Goal: Ask a question: Seek information or help from site administrators or community

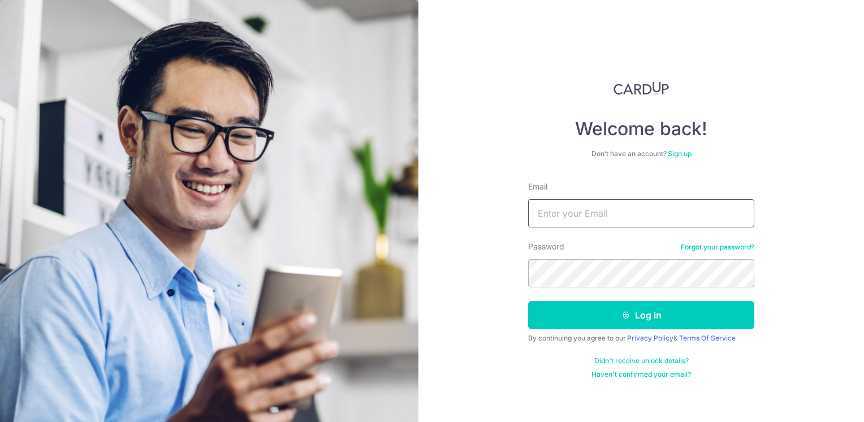
click at [601, 216] on input "Email" at bounding box center [641, 213] width 226 height 28
type input "[EMAIL_ADDRESS][DOMAIN_NAME]"
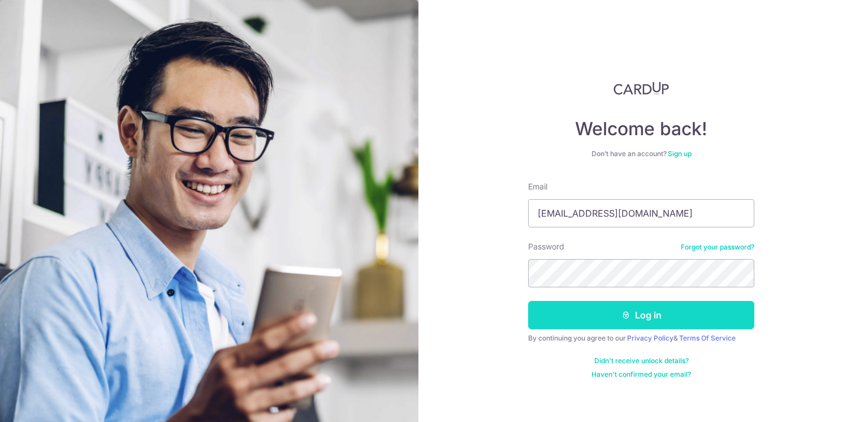
click at [643, 311] on button "Log in" at bounding box center [641, 315] width 226 height 28
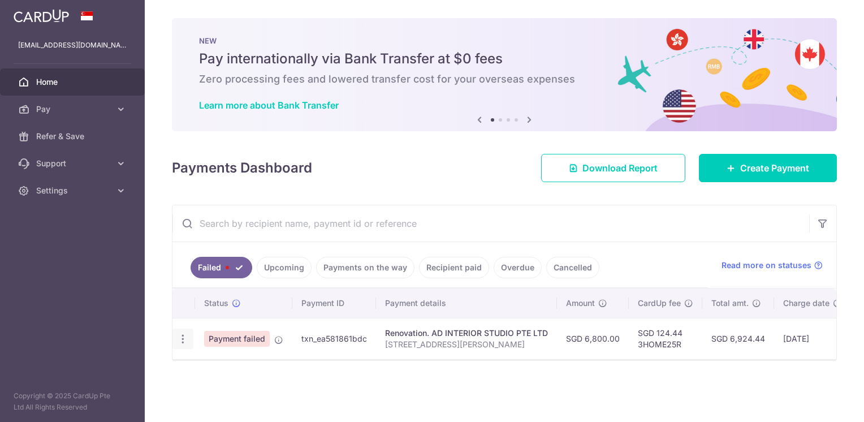
click at [181, 339] on icon "button" at bounding box center [183, 339] width 12 height 12
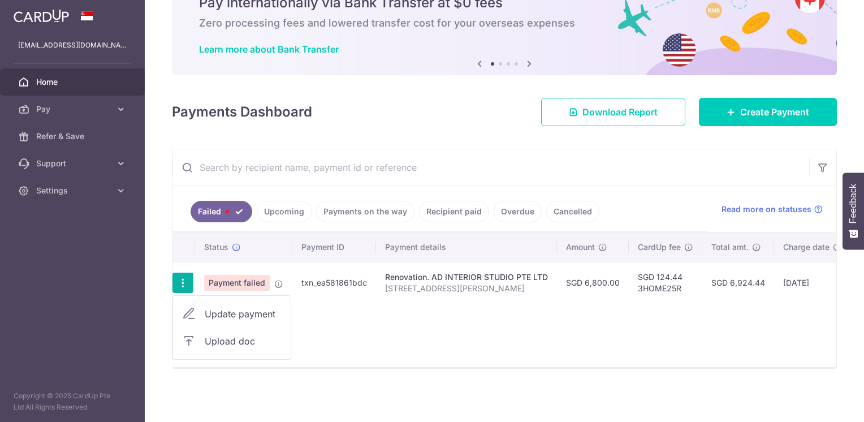
click at [248, 307] on span "Update payment" at bounding box center [243, 314] width 77 height 14
radio input "true"
type input "6,800.00"
type input "[STREET_ADDRESS][PERSON_NAME]"
type input "First 20%"
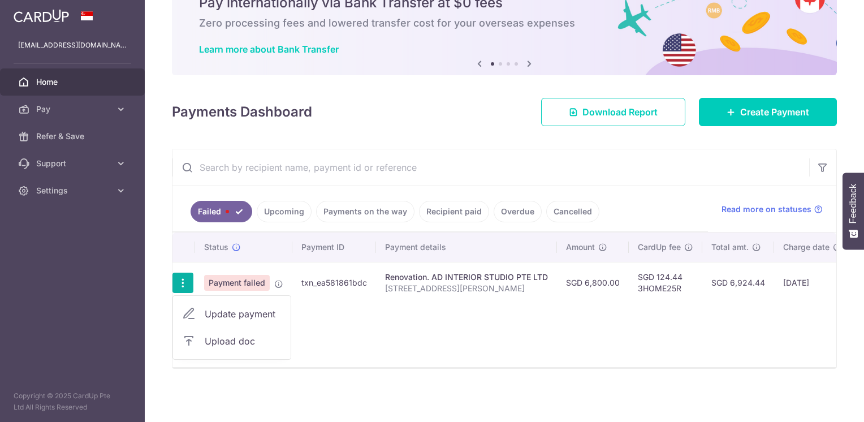
scroll to position [0, 0]
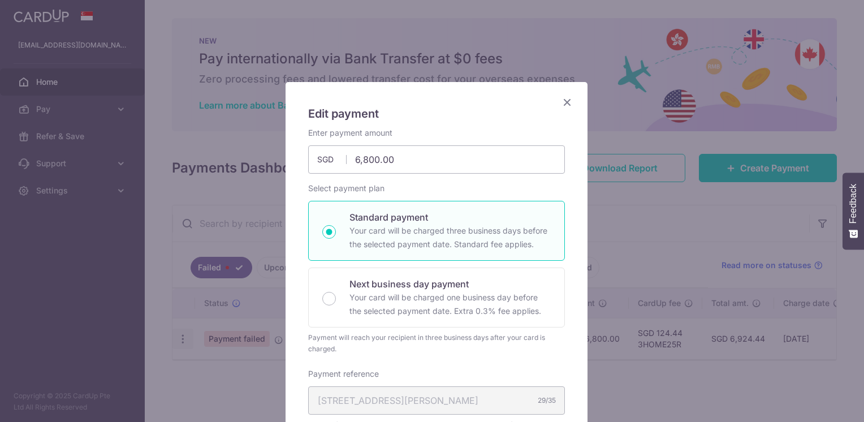
type input "3HOME25R"
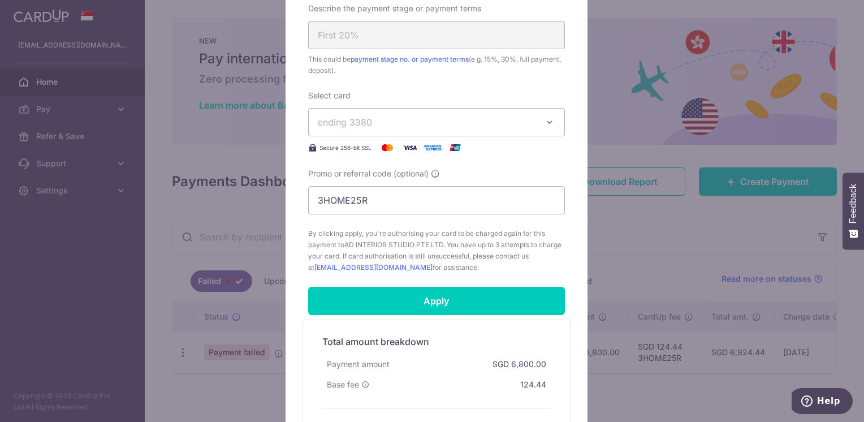
scroll to position [565, 0]
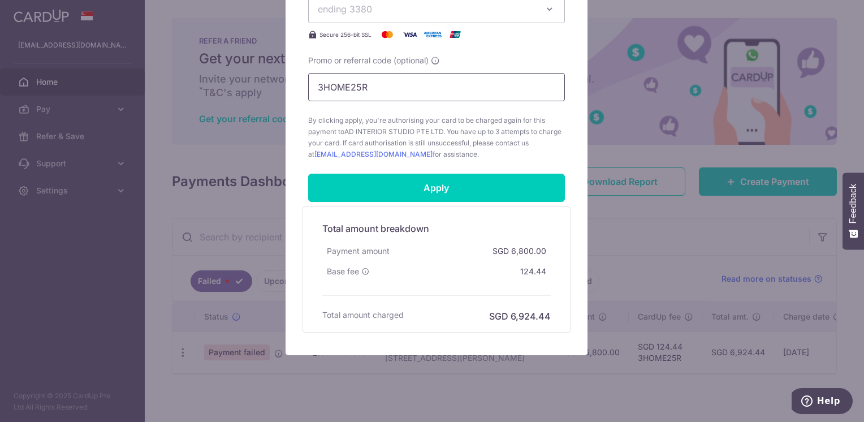
click at [396, 85] on input "3HOME25R" at bounding box center [436, 87] width 257 height 28
drag, startPoint x: 371, startPoint y: 88, endPoint x: 272, endPoint y: 87, distance: 98.9
click at [272, 87] on div "Edit payment By clicking apply, you will make changes to all payments to AD INT…" at bounding box center [432, 211] width 864 height 422
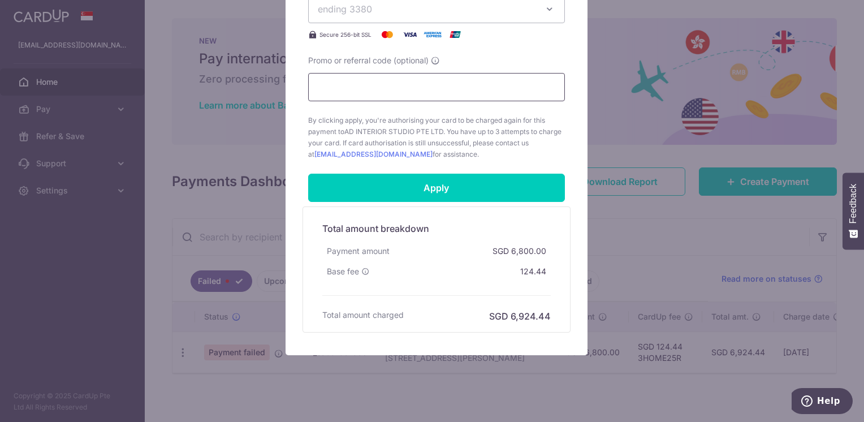
click at [320, 84] on input "Promo or referral code (optional)" at bounding box center [436, 87] width 257 height 28
paste input "3HOME25R"
type input "3HOME25R"
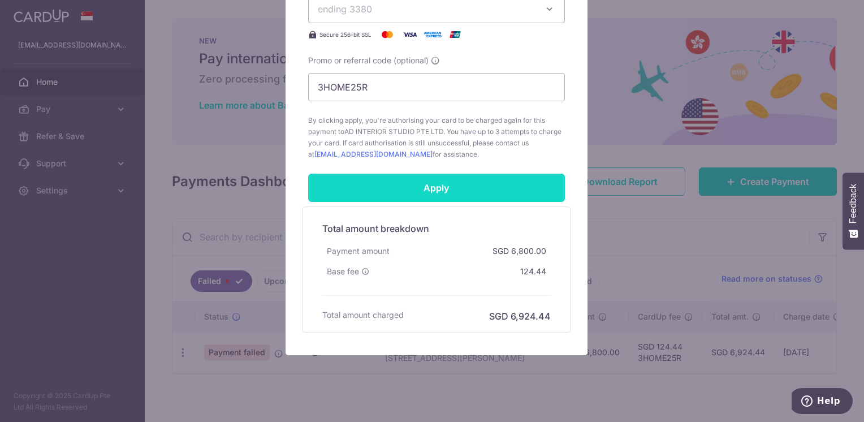
click at [422, 189] on input "Apply" at bounding box center [436, 188] width 257 height 28
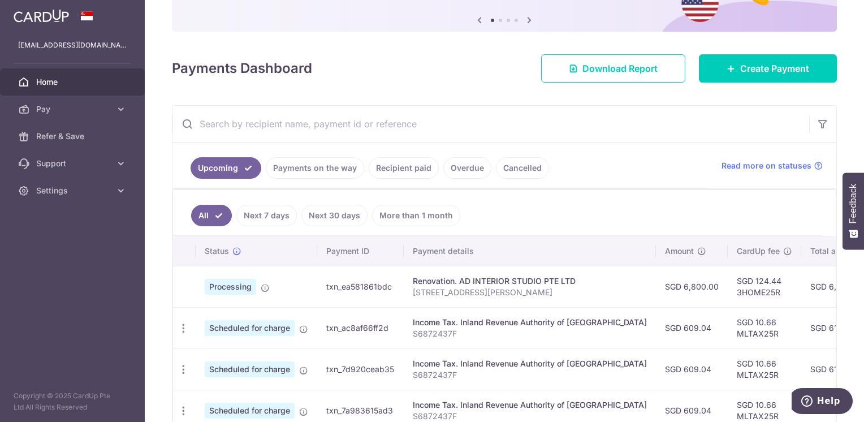
scroll to position [170, 0]
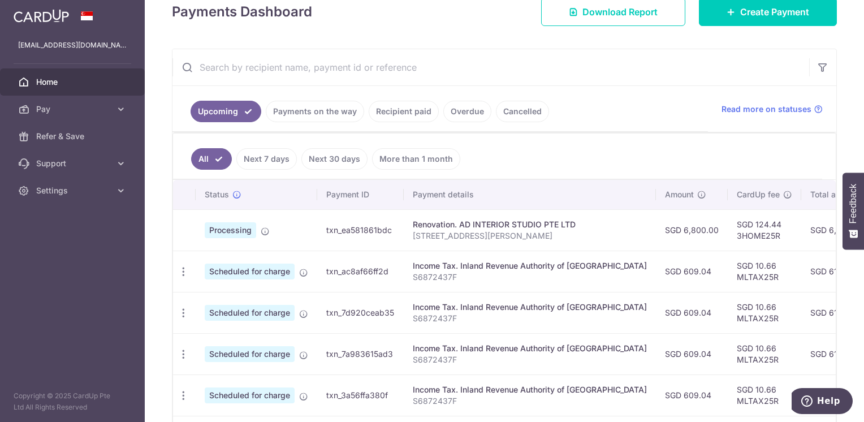
click at [807, 227] on td "SGD 6,924.44" at bounding box center [837, 229] width 72 height 41
click at [226, 230] on span "Processing" at bounding box center [230, 230] width 51 height 16
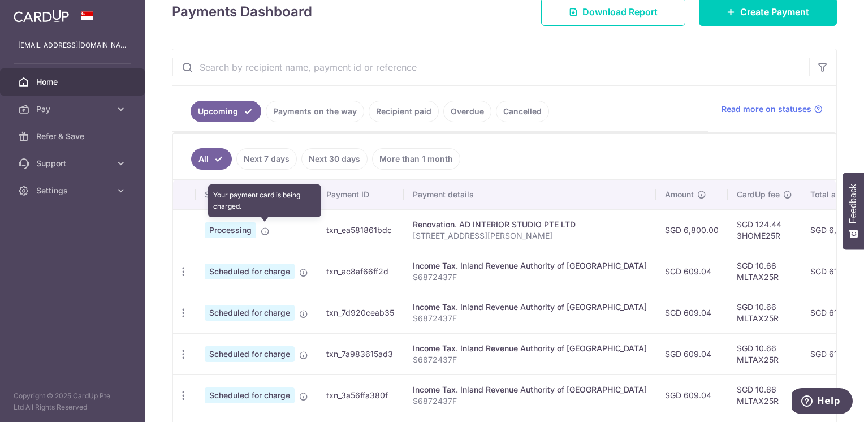
click at [266, 229] on icon at bounding box center [265, 231] width 9 height 9
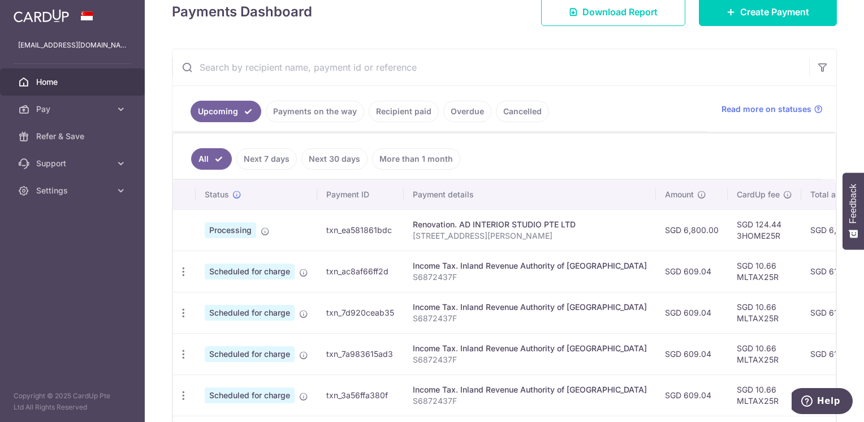
click at [237, 231] on span "Processing" at bounding box center [230, 230] width 51 height 16
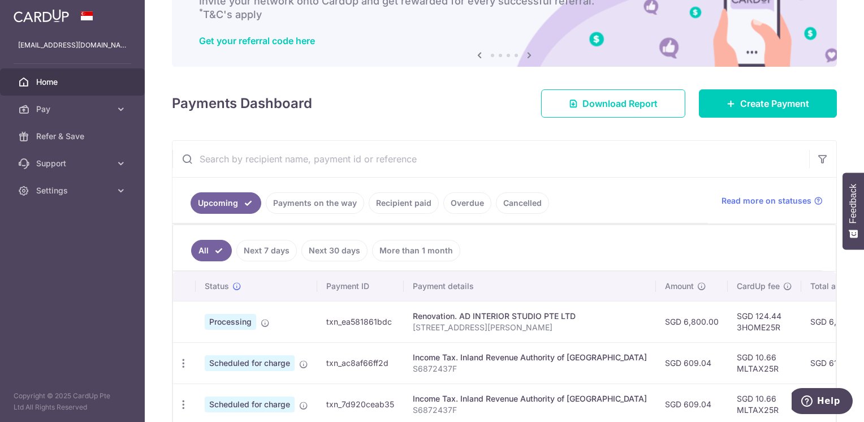
scroll to position [135, 0]
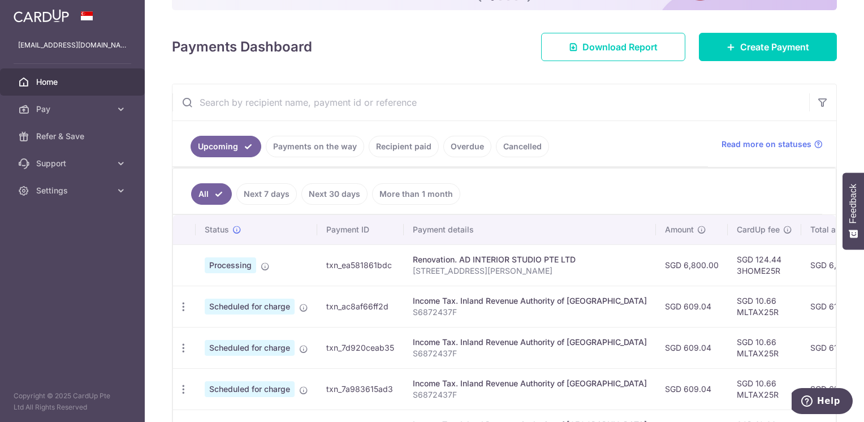
click at [468, 267] on p "[STREET_ADDRESS][PERSON_NAME]" at bounding box center [530, 270] width 234 height 11
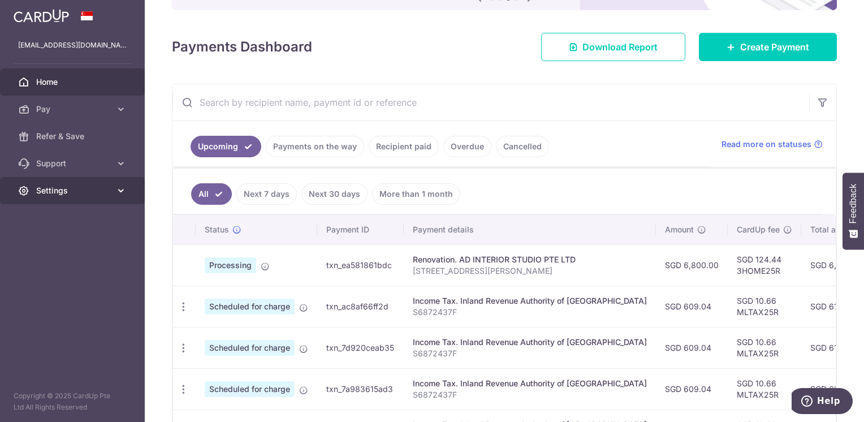
click at [44, 192] on span "Settings" at bounding box center [73, 190] width 75 height 11
click at [296, 224] on div "Status" at bounding box center [256, 229] width 103 height 11
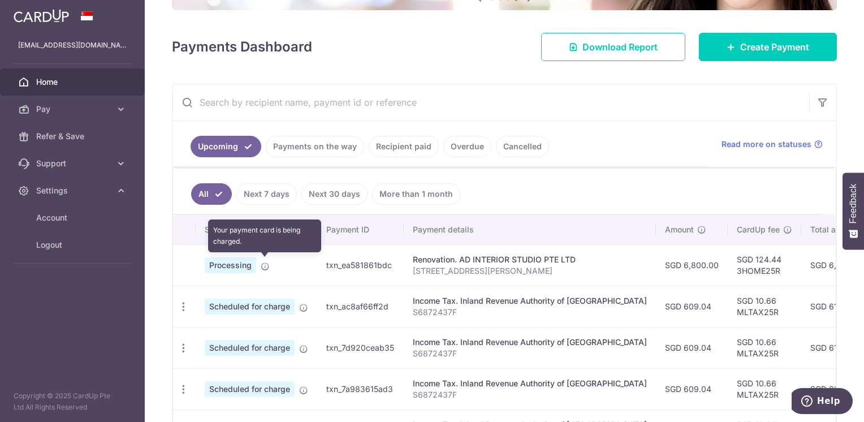
click at [265, 265] on icon at bounding box center [265, 266] width 9 height 9
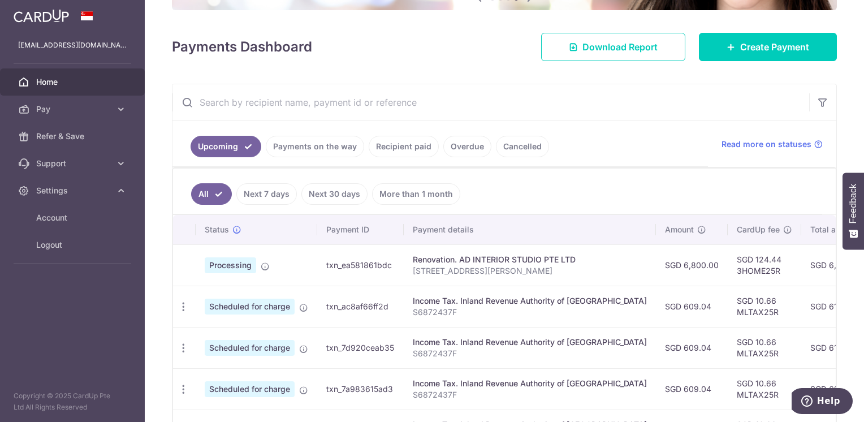
click at [360, 266] on td "txn_ea581861bdc" at bounding box center [360, 264] width 86 height 41
click at [496, 265] on p "[STREET_ADDRESS][PERSON_NAME]" at bounding box center [530, 270] width 234 height 11
click at [737, 267] on td "SGD 124.44 3HOME25R" at bounding box center [763, 264] width 73 height 41
click at [801, 263] on td "SGD 6,924.44" at bounding box center [837, 264] width 72 height 41
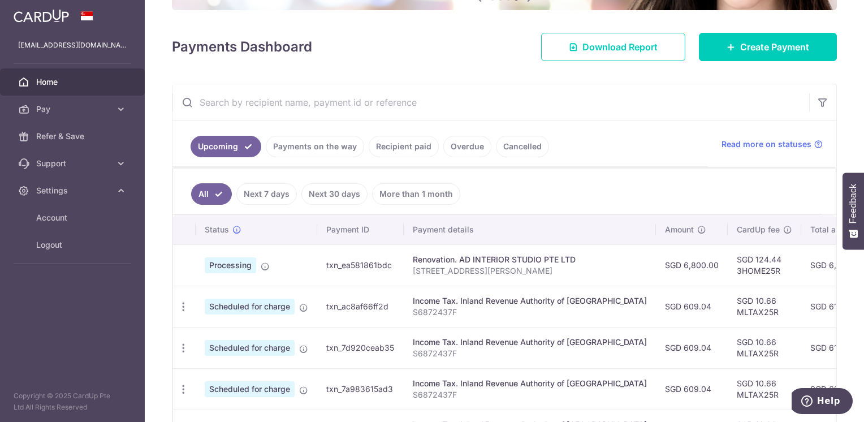
scroll to position [304, 0]
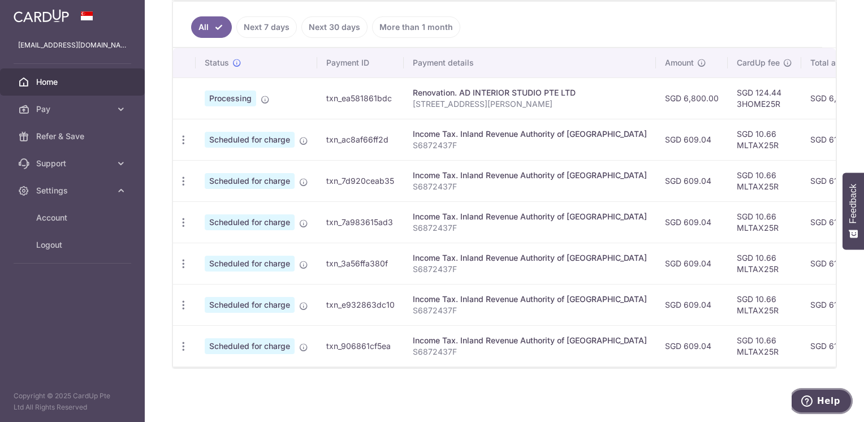
click at [821, 401] on span "Help" at bounding box center [828, 401] width 23 height 10
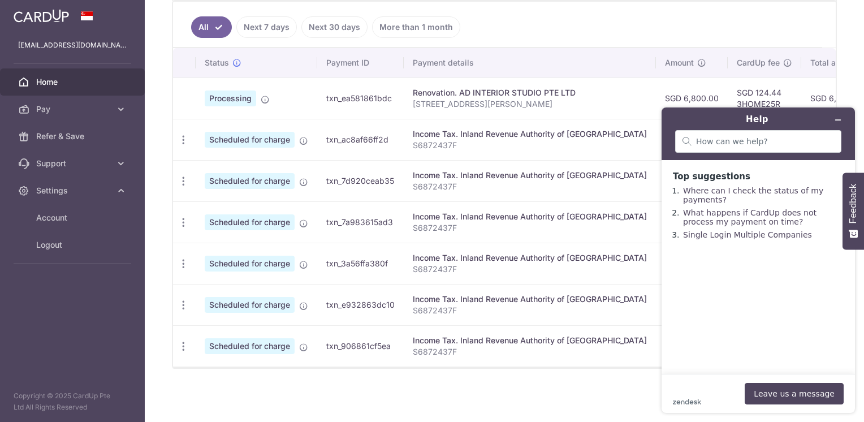
drag, startPoint x: 389, startPoint y: 96, endPoint x: 313, endPoint y: 103, distance: 76.2
click at [313, 103] on tr "Processing txn_ea581861bdc Renovation. AD INTERIOR STUDIO PTE LTD [STREET_ADDRE…" at bounding box center [636, 97] width 927 height 41
drag, startPoint x: 314, startPoint y: 103, endPoint x: 358, endPoint y: 93, distance: 44.7
copy tr "txn_ea581861bdc"
click at [713, 142] on input "search" at bounding box center [765, 141] width 138 height 10
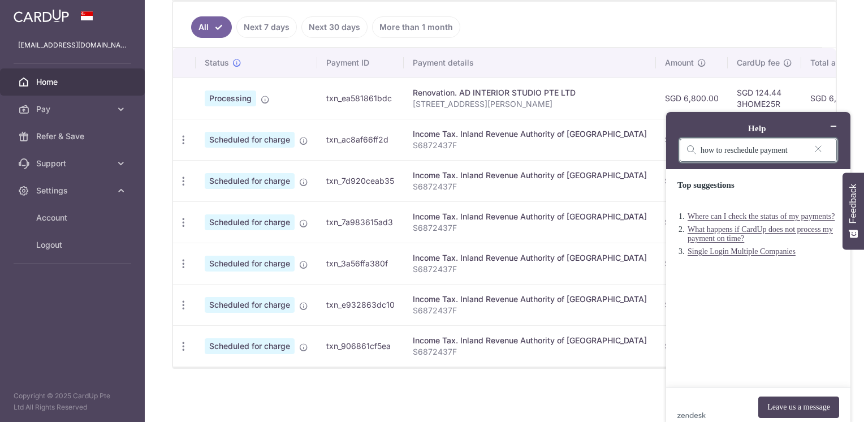
click at [795, 146] on div "how to reschedule payment" at bounding box center [757, 149] width 157 height 23
type input "how to reschedule payment?"
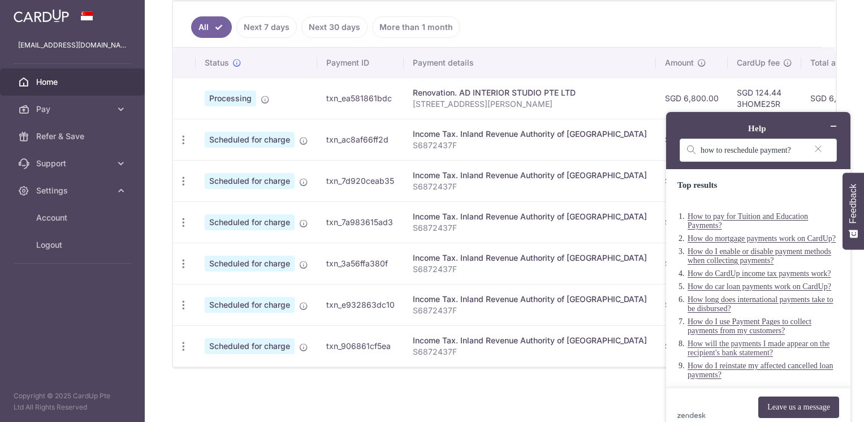
scroll to position [23, 0]
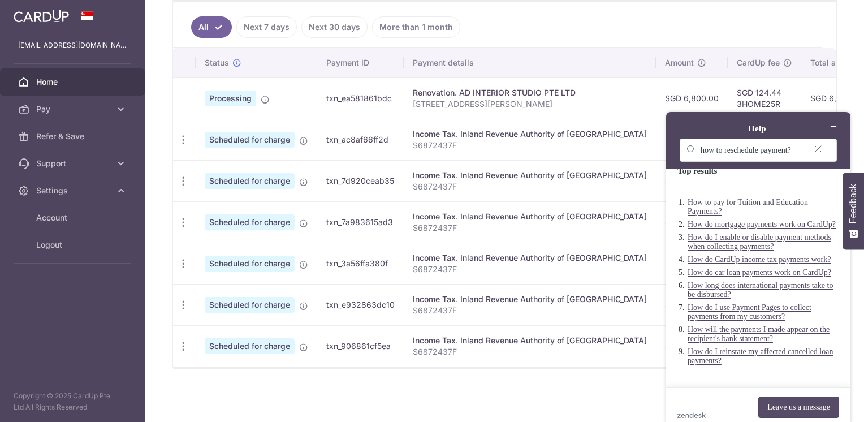
click at [800, 396] on button "Leave us a message" at bounding box center [798, 406] width 81 height 21
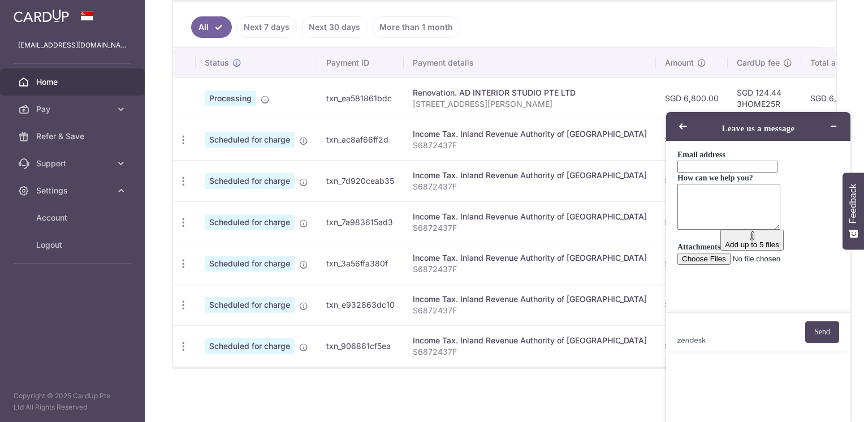
click at [698, 168] on input "Email address" at bounding box center [727, 167] width 100 height 12
type input "[EMAIL_ADDRESS][DOMAIN_NAME]"
click at [712, 229] on textarea "How can we help you?" at bounding box center [728, 207] width 103 height 46
click at [773, 224] on textarea "How can I re-schedule my renovations payment" at bounding box center [728, 207] width 103 height 46
type textarea "How can I re-schedule my recurring payment for renovations?"
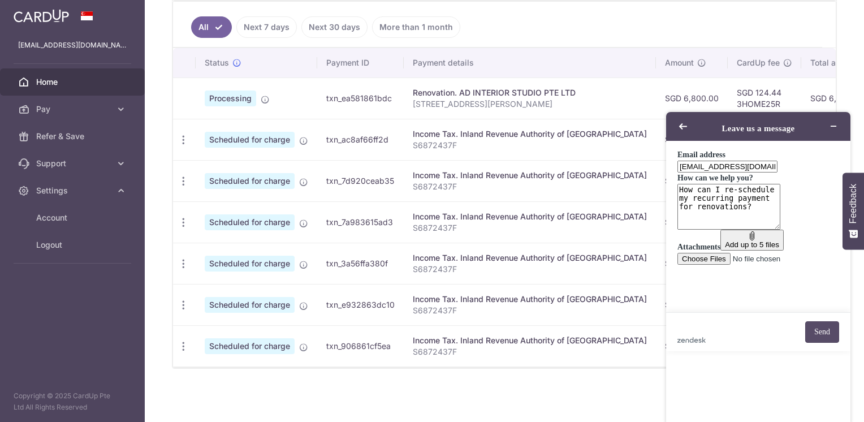
click at [830, 343] on button "Send" at bounding box center [822, 331] width 34 height 21
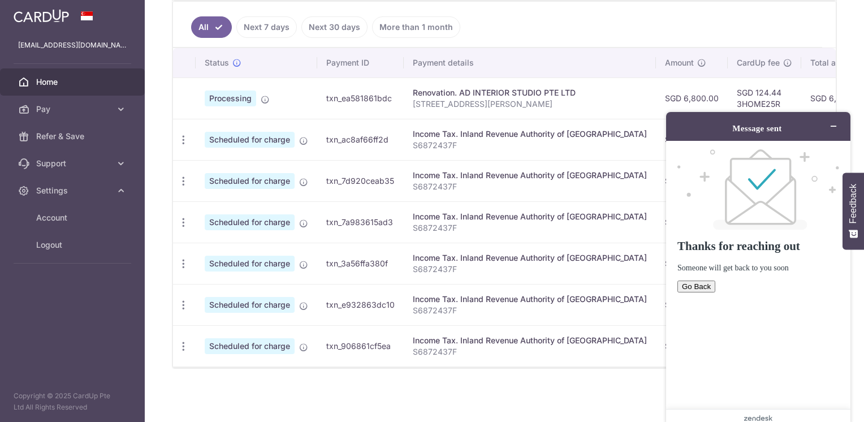
click at [715, 280] on button "Go Back" at bounding box center [696, 286] width 38 height 12
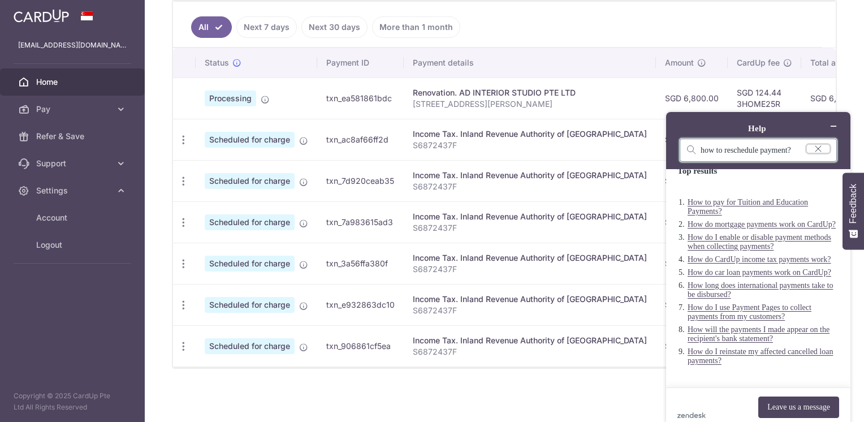
click at [821, 146] on icon "Clear search" at bounding box center [818, 149] width 6 height 6
click at [851, 68] on div "× Pause Schedule Pause all future payments in this series Pause just this one p…" at bounding box center [504, 211] width 719 height 422
click at [837, 122] on icon "Minimize widget" at bounding box center [833, 126] width 8 height 8
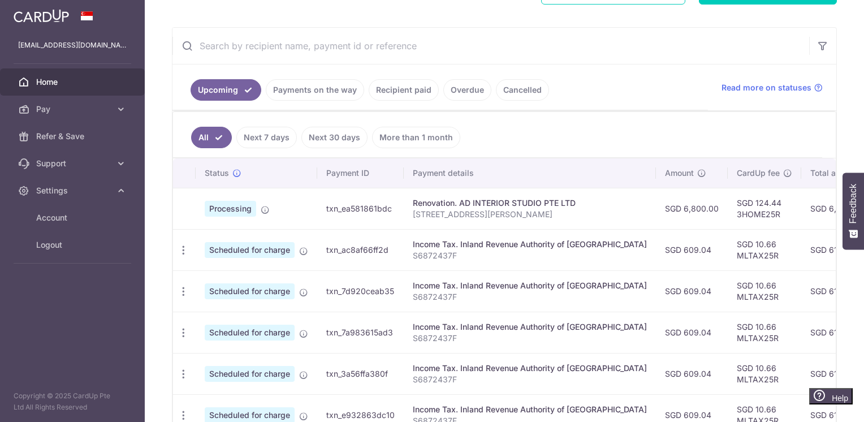
scroll to position [135, 0]
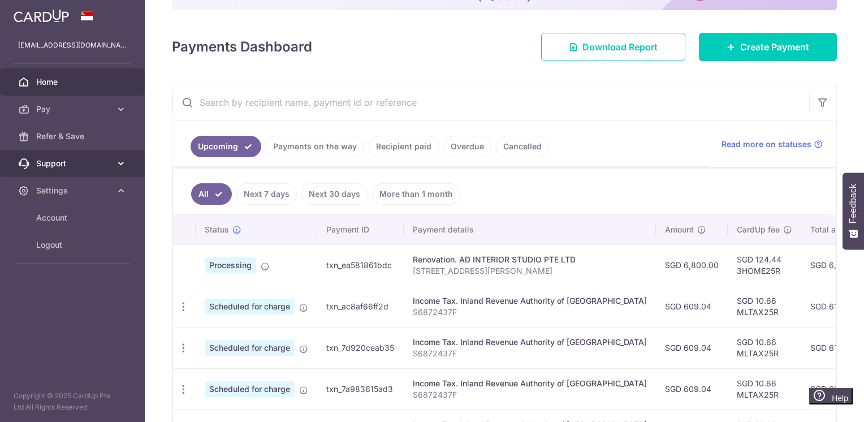
click at [87, 162] on span "Support" at bounding box center [73, 163] width 75 height 11
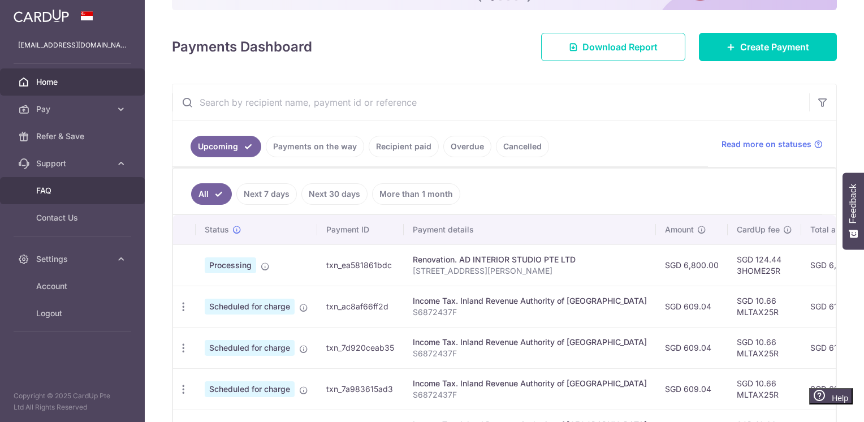
click at [66, 189] on span "FAQ" at bounding box center [73, 190] width 75 height 11
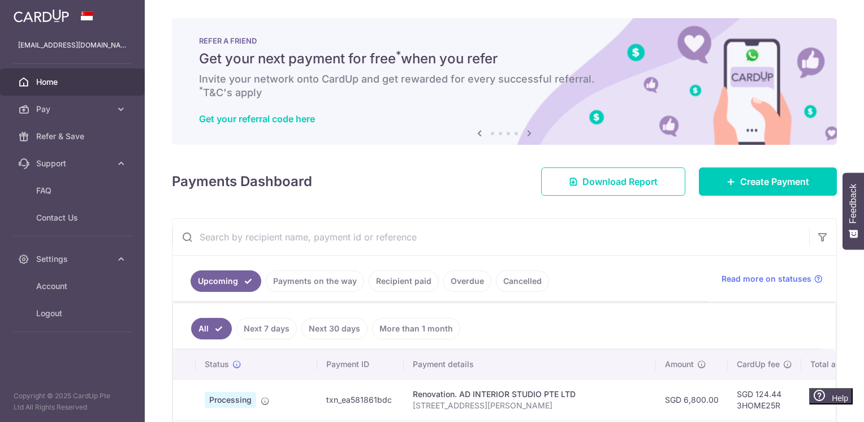
click at [213, 277] on link "Upcoming" at bounding box center [225, 280] width 71 height 21
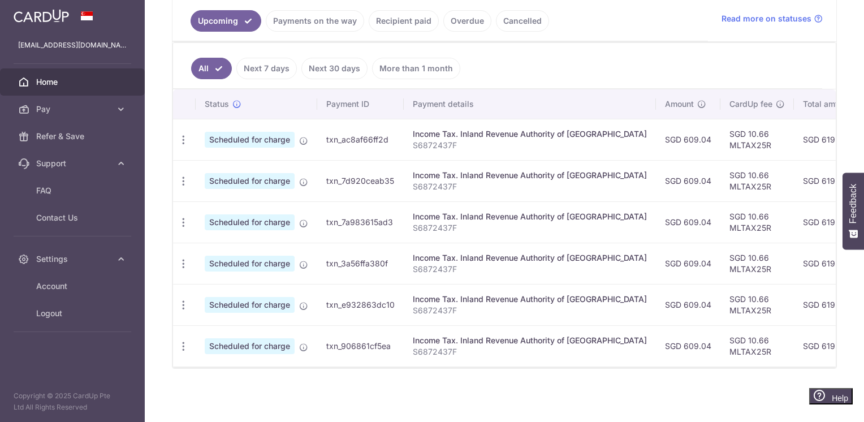
scroll to position [93, 0]
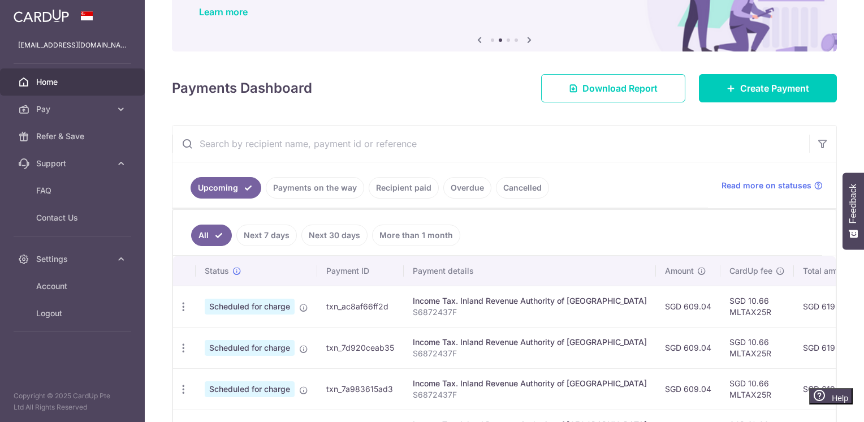
click at [457, 184] on link "Overdue" at bounding box center [467, 187] width 48 height 21
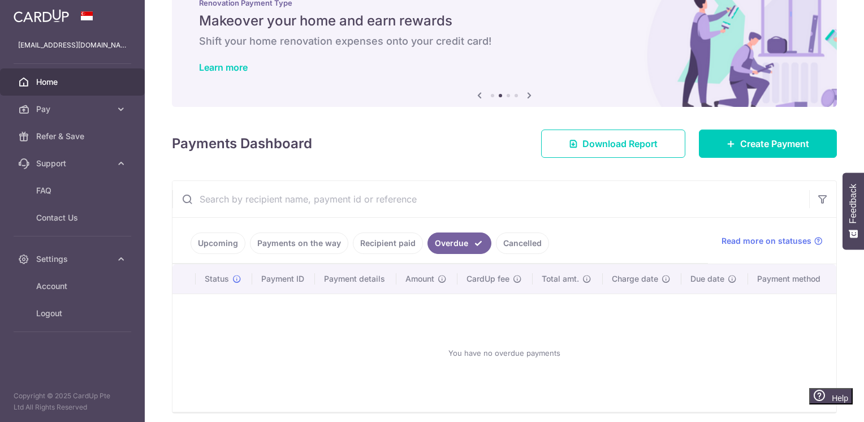
scroll to position [81, 0]
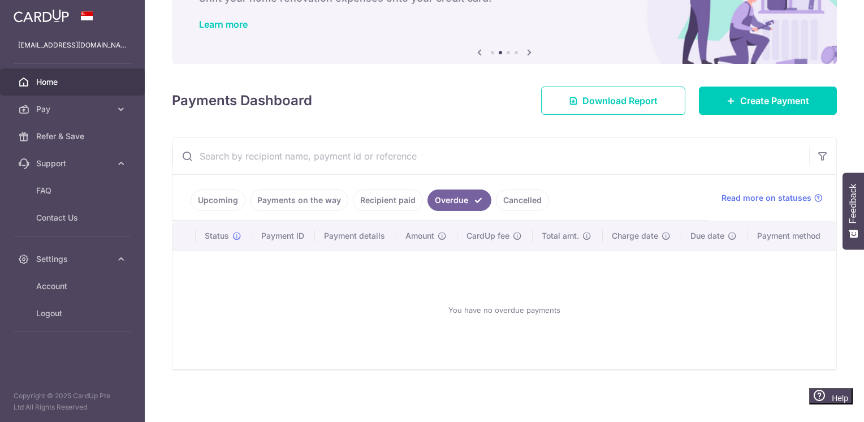
click at [524, 196] on link "Cancelled" at bounding box center [522, 199] width 53 height 21
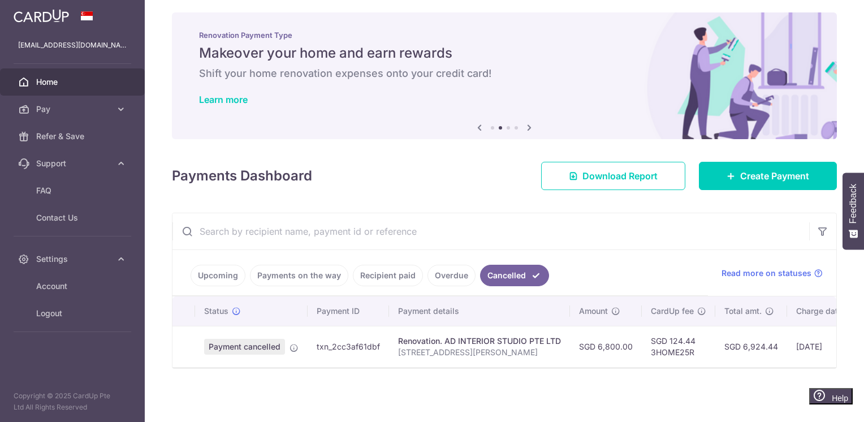
scroll to position [10, 0]
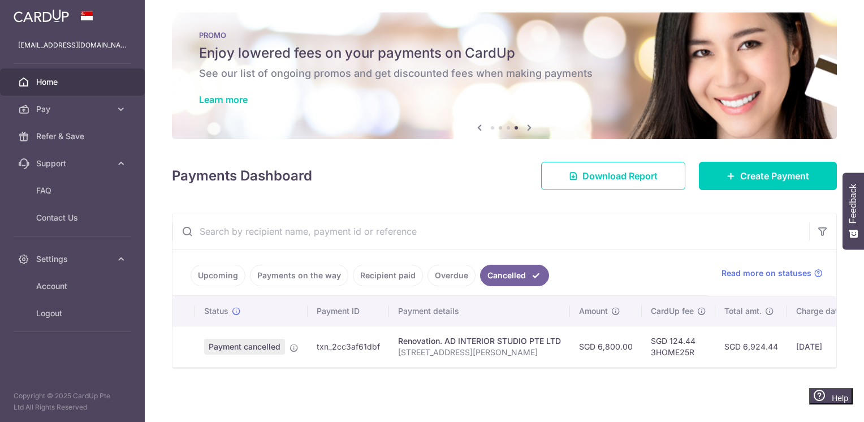
click at [454, 267] on link "Overdue" at bounding box center [451, 275] width 48 height 21
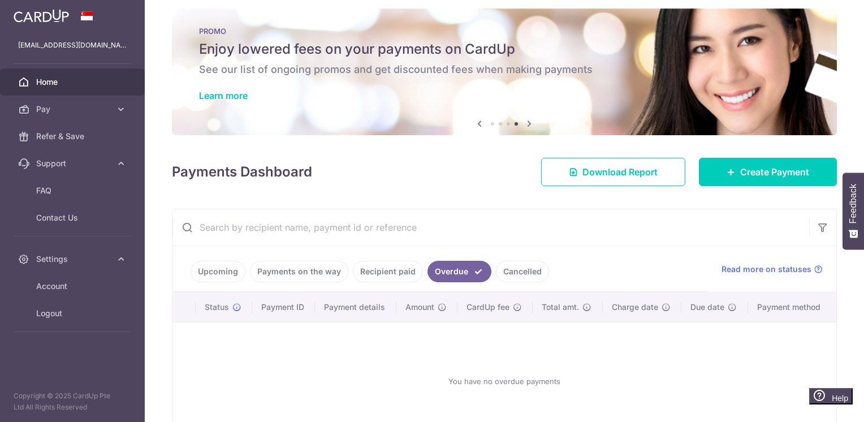
click at [388, 274] on link "Recipient paid" at bounding box center [388, 271] width 70 height 21
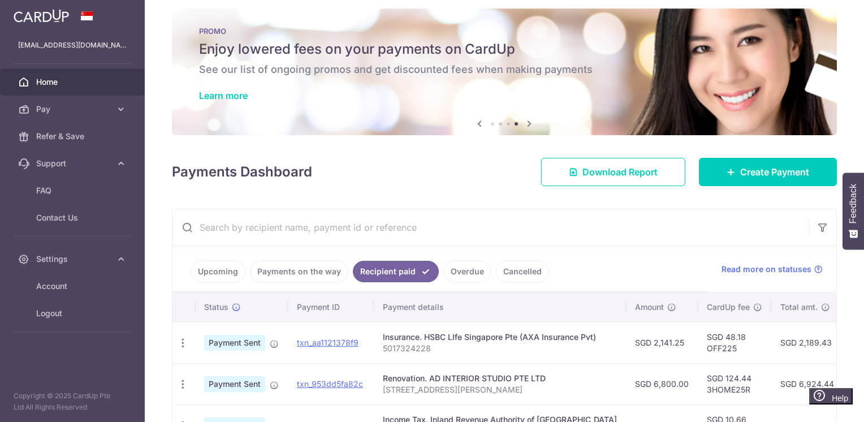
scroll to position [123, 0]
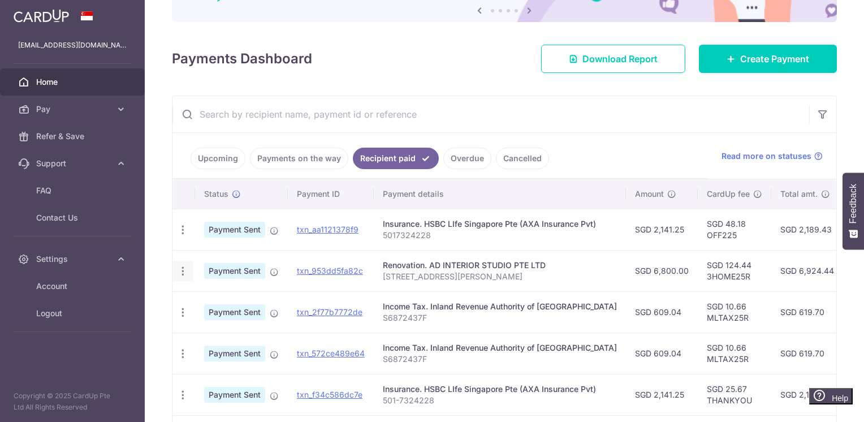
click at [182, 236] on icon "button" at bounding box center [183, 230] width 12 height 12
click at [272, 162] on link "Payments on the way" at bounding box center [299, 158] width 98 height 21
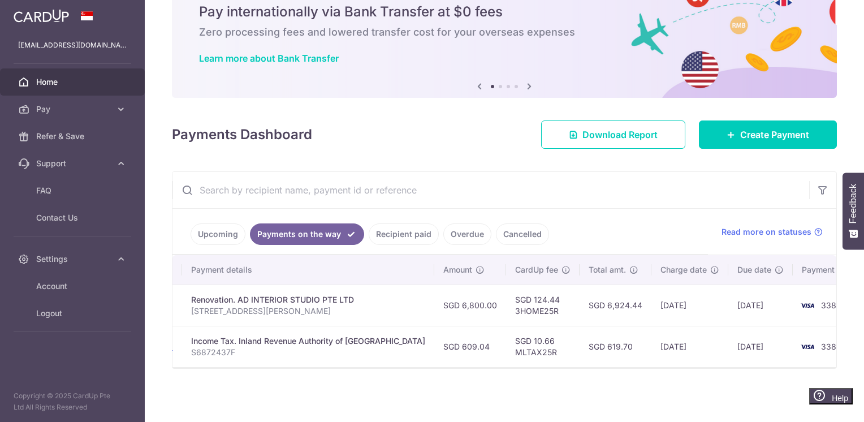
scroll to position [0, 0]
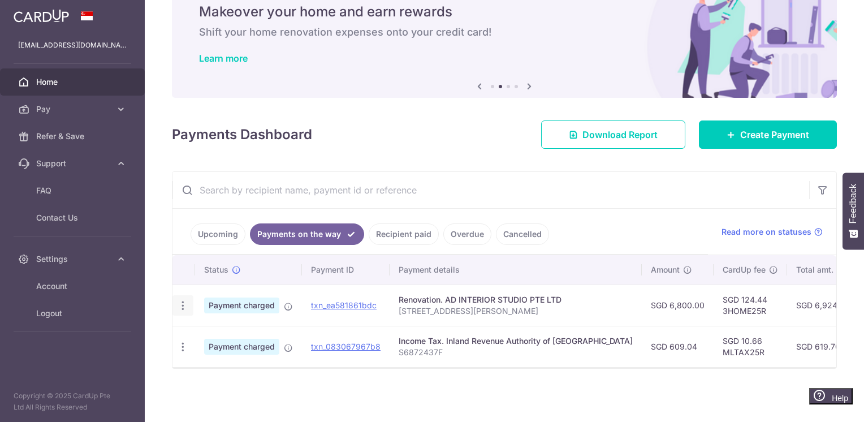
click at [181, 301] on icon "button" at bounding box center [183, 306] width 12 height 12
click at [178, 311] on icon "button" at bounding box center [183, 306] width 12 height 12
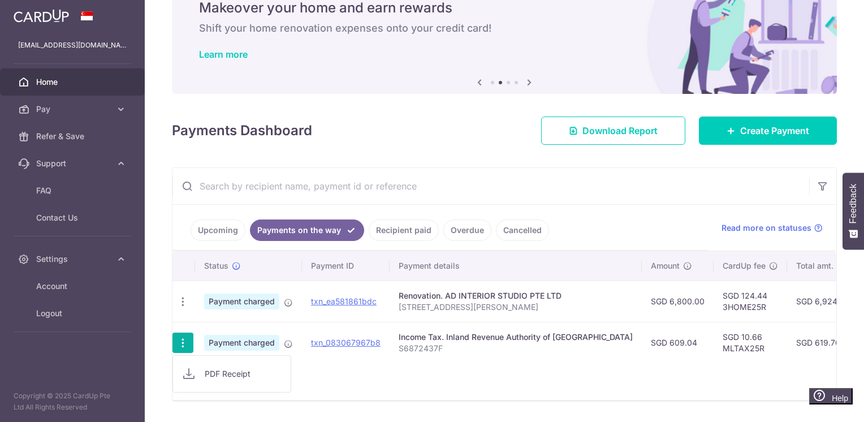
click at [178, 345] on icon "button" at bounding box center [183, 343] width 12 height 12
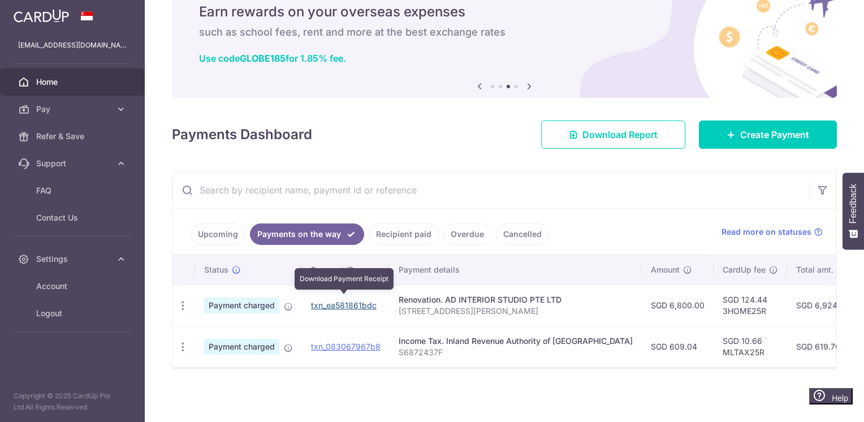
click at [332, 300] on link "txn_ea581861bdc" at bounding box center [344, 305] width 66 height 10
